Goal: Information Seeking & Learning: Find specific fact

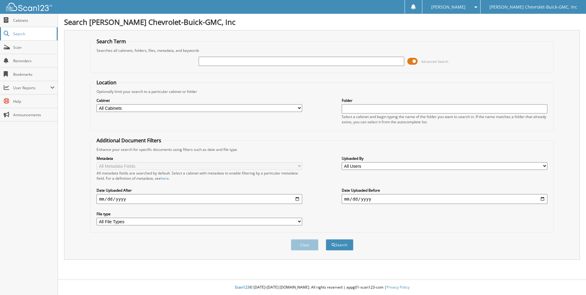
click at [31, 37] on link "Search" at bounding box center [29, 33] width 58 height 13
click at [25, 17] on link "Cabinets" at bounding box center [29, 20] width 58 height 13
click at [19, 21] on span "Cabinets" at bounding box center [33, 20] width 41 height 5
click at [231, 62] on input "text" at bounding box center [302, 61] width 206 height 9
type input "jordan"
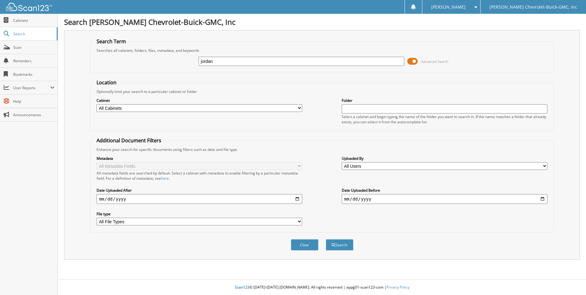
click at [326, 239] on button "Search" at bounding box center [340, 244] width 28 height 11
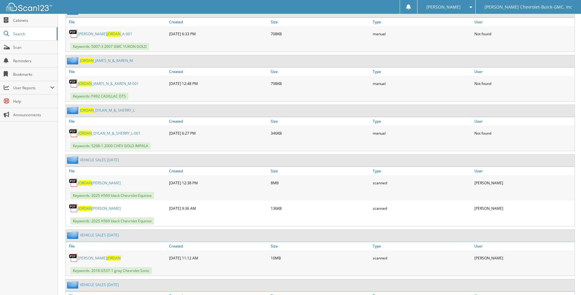
scroll to position [306, 0]
click at [73, 184] on img at bounding box center [73, 182] width 9 height 9
click at [89, 182] on span "JORDAN" at bounding box center [85, 182] width 14 height 5
click at [86, 184] on span "JORDAN" at bounding box center [85, 182] width 14 height 5
